Goal: Browse casually: Explore the website without a specific task or goal

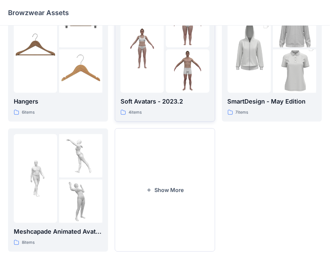
scroll to position [167, 0]
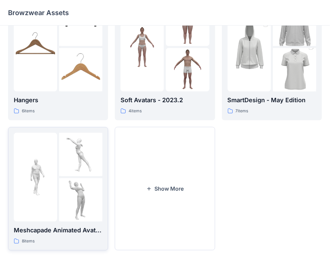
click at [50, 229] on p "Meshcapade Animated Avatars" at bounding box center [58, 229] width 89 height 9
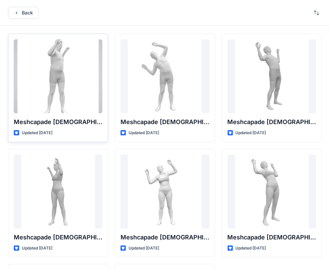
click at [73, 80] on div at bounding box center [58, 76] width 89 height 74
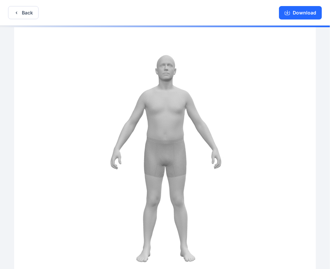
click at [212, 142] on img at bounding box center [165, 148] width 302 height 244
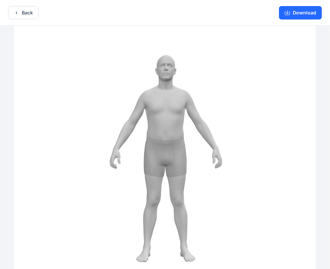
drag, startPoint x: 212, startPoint y: 142, endPoint x: 139, endPoint y: 147, distance: 72.7
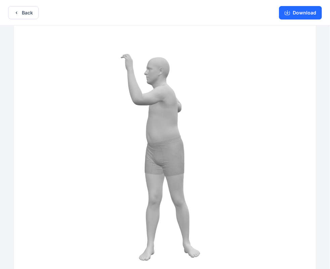
click at [139, 147] on img at bounding box center [165, 148] width 302 height 244
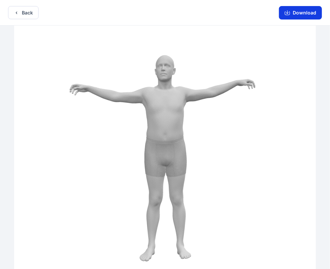
click at [302, 13] on button "Download" at bounding box center [300, 12] width 43 height 13
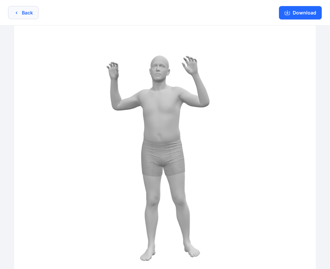
click at [20, 13] on button "Back" at bounding box center [23, 12] width 31 height 13
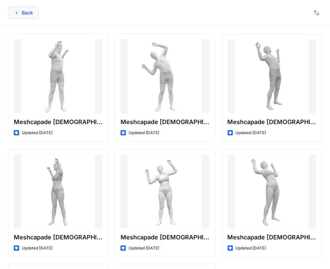
click at [26, 13] on button "Back" at bounding box center [23, 13] width 31 height 12
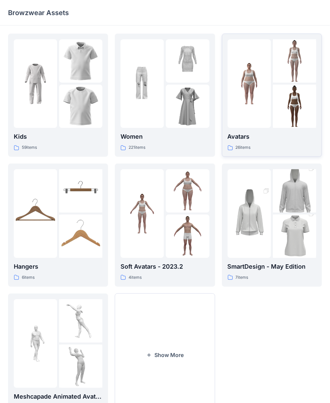
click at [241, 137] on p "Avatars" at bounding box center [272, 136] width 89 height 9
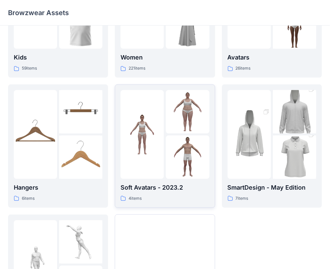
scroll to position [167, 0]
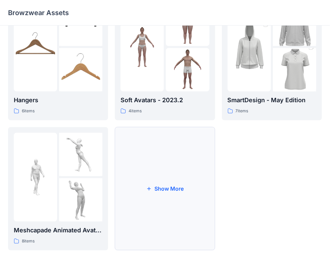
click at [155, 189] on button "Show More" at bounding box center [165, 188] width 100 height 123
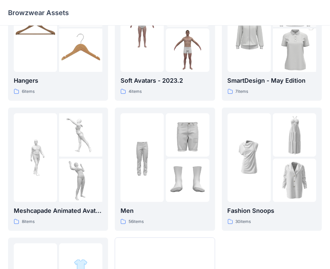
scroll to position [196, 0]
